Goal: Task Accomplishment & Management: Use online tool/utility

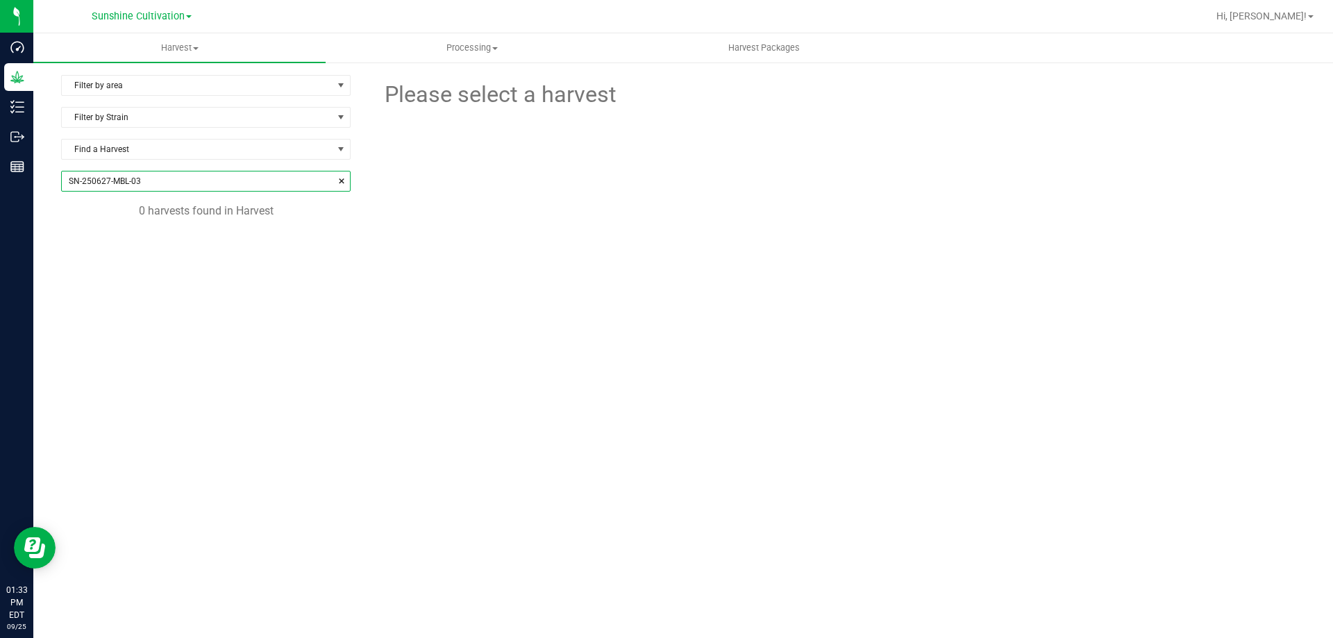
click at [343, 178] on span at bounding box center [342, 181] width 8 height 14
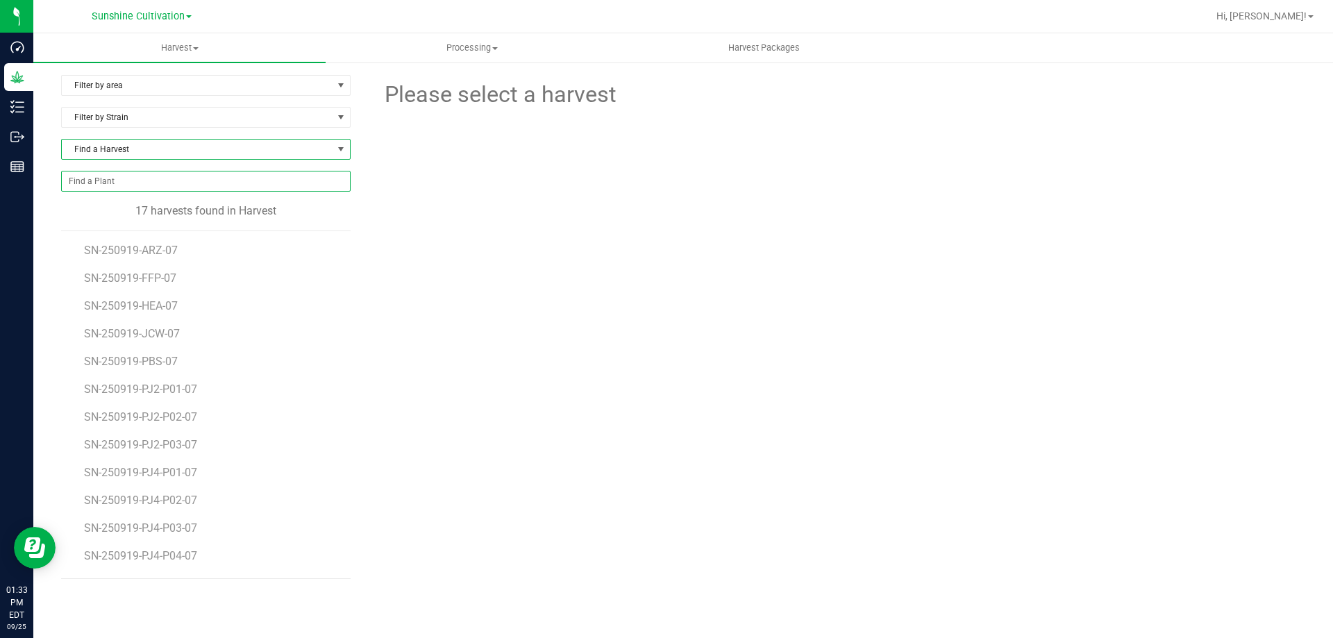
click at [340, 153] on span at bounding box center [340, 149] width 11 height 11
click at [191, 47] on span "Harvest" at bounding box center [179, 48] width 292 height 13
click at [336, 147] on span at bounding box center [340, 149] width 11 height 11
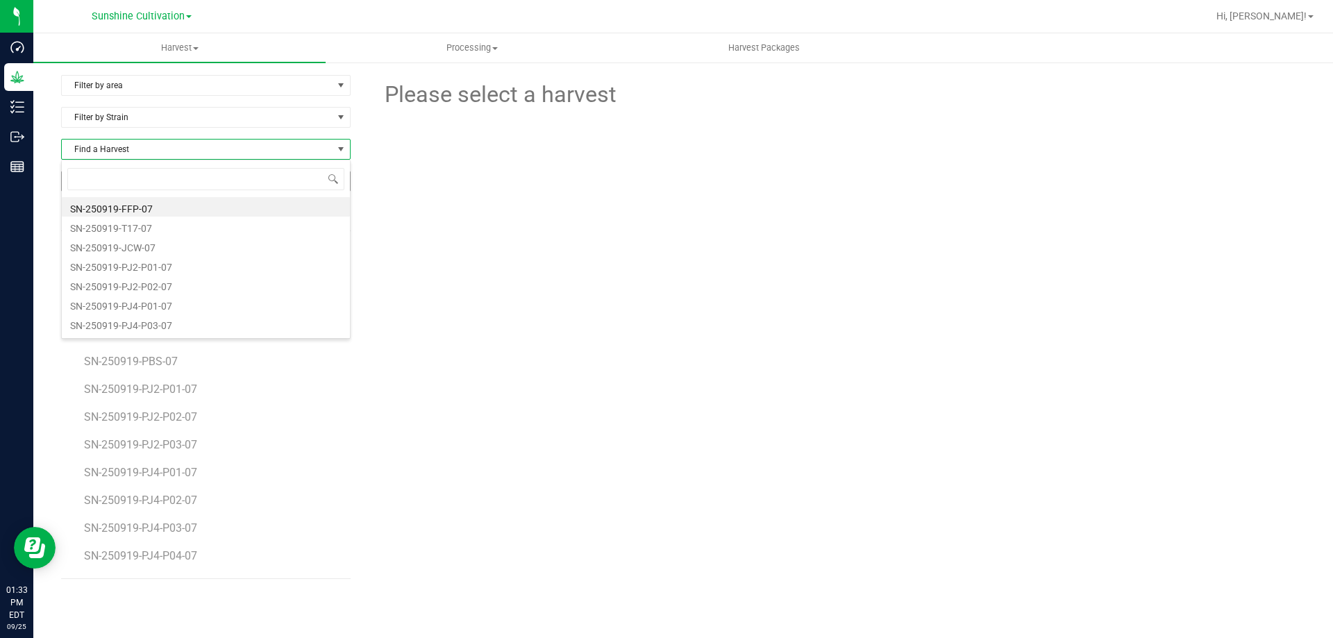
click at [425, 170] on div at bounding box center [839, 188] width 954 height 153
click at [343, 150] on span at bounding box center [340, 149] width 11 height 11
click at [340, 144] on span at bounding box center [340, 149] width 11 height 11
click at [290, 177] on input at bounding box center [205, 179] width 277 height 22
type input "SN-250822-GL4-03"
